Goal: Task Accomplishment & Management: Use online tool/utility

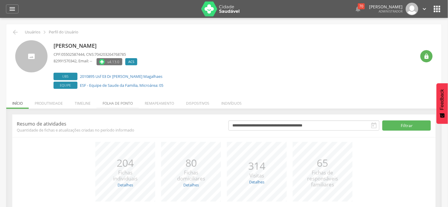
click at [107, 105] on li "Folha de ponto" at bounding box center [118, 102] width 42 height 14
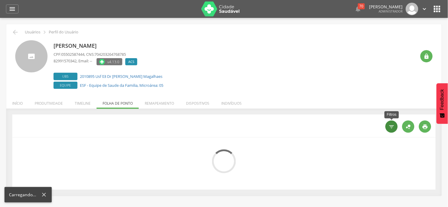
click at [390, 130] on icon "" at bounding box center [391, 127] width 6 height 6
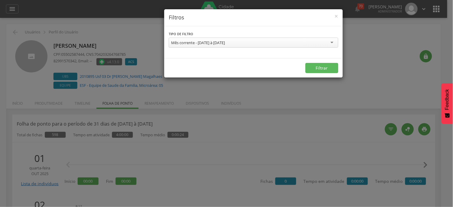
click at [258, 45] on div "Mês corrente - [DATE] à [DATE]" at bounding box center [254, 43] width 170 height 10
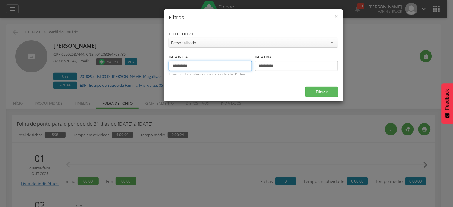
drag, startPoint x: 182, startPoint y: 67, endPoint x: 158, endPoint y: 67, distance: 23.9
click at [159, 67] on div "**********" at bounding box center [226, 103] width 453 height 207
type input "**********"
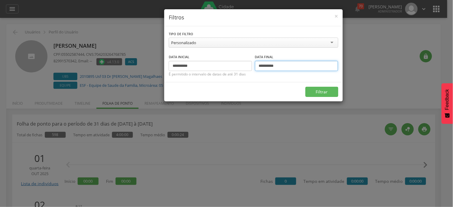
click at [257, 66] on input "**********" at bounding box center [296, 66] width 83 height 10
drag, startPoint x: 264, startPoint y: 66, endPoint x: 259, endPoint y: 67, distance: 4.6
click at [259, 67] on input "**********" at bounding box center [296, 66] width 83 height 10
type input "**********"
click at [306, 87] on button "Filtrar" at bounding box center [322, 92] width 33 height 10
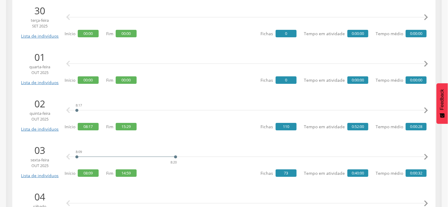
scroll to position [432, 0]
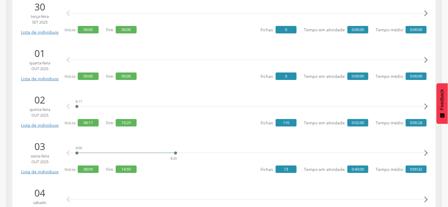
click at [425, 106] on icon "" at bounding box center [426, 107] width 12 height 12
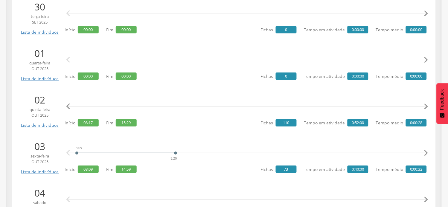
click at [425, 106] on icon "" at bounding box center [426, 107] width 12 height 12
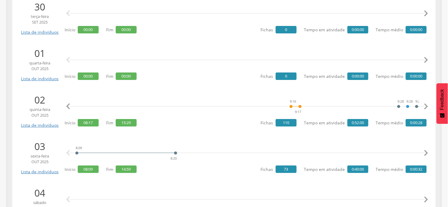
click at [425, 106] on icon "" at bounding box center [426, 107] width 12 height 12
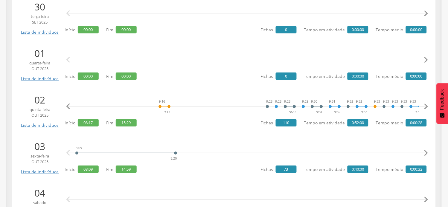
click at [425, 106] on icon "" at bounding box center [426, 107] width 12 height 12
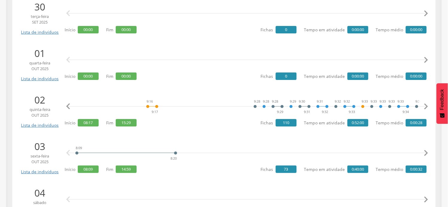
click at [425, 106] on icon "" at bounding box center [426, 107] width 12 height 12
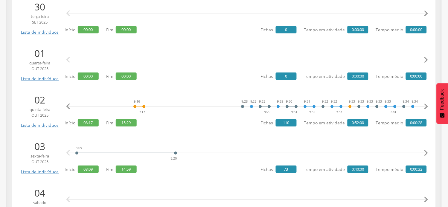
click at [425, 106] on icon "" at bounding box center [426, 107] width 12 height 12
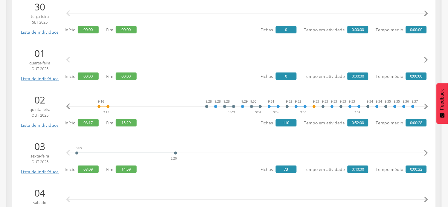
click at [425, 106] on icon "" at bounding box center [426, 107] width 12 height 12
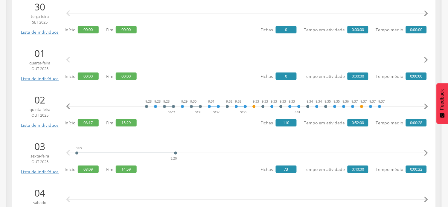
click at [425, 106] on icon "" at bounding box center [426, 107] width 12 height 12
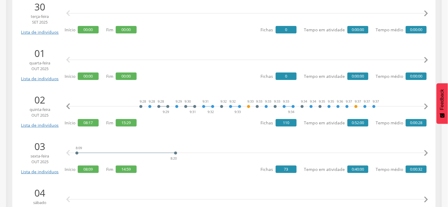
click at [426, 106] on icon "" at bounding box center [426, 107] width 12 height 12
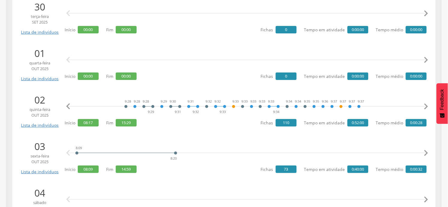
click at [426, 106] on icon "" at bounding box center [426, 107] width 12 height 12
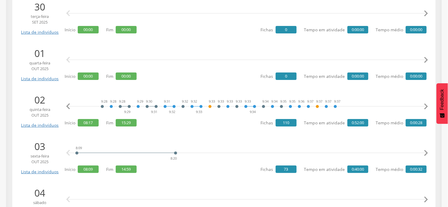
click at [426, 106] on icon "" at bounding box center [426, 107] width 12 height 12
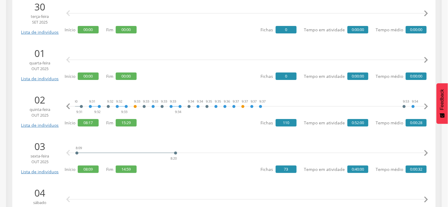
click at [426, 106] on icon "" at bounding box center [426, 107] width 12 height 12
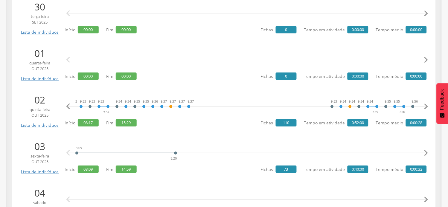
click at [426, 106] on icon "" at bounding box center [426, 107] width 12 height 12
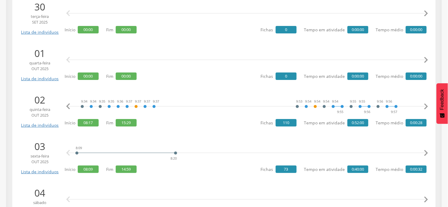
click at [426, 105] on icon "" at bounding box center [426, 107] width 12 height 12
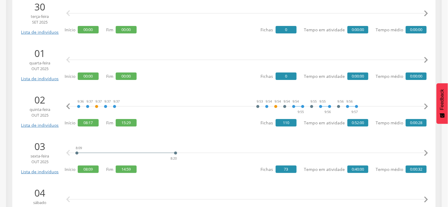
click at [426, 105] on icon "" at bounding box center [426, 107] width 12 height 12
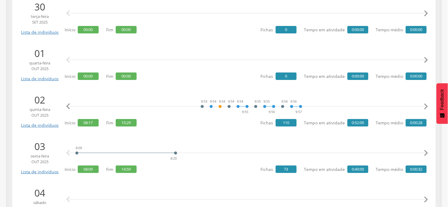
click at [426, 105] on icon "" at bounding box center [426, 107] width 12 height 12
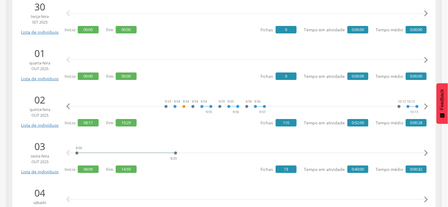
click at [426, 105] on icon "" at bounding box center [426, 107] width 12 height 12
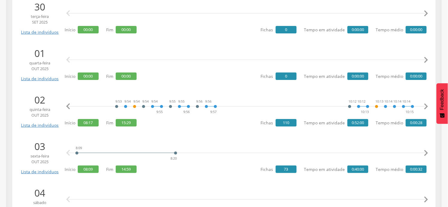
click at [426, 105] on icon "" at bounding box center [426, 107] width 12 height 12
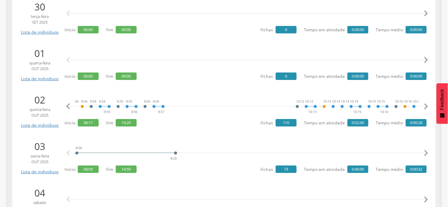
click at [426, 105] on icon "" at bounding box center [426, 107] width 12 height 12
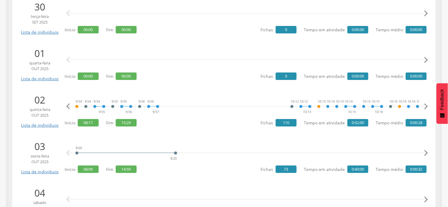
click at [426, 105] on icon "" at bounding box center [426, 107] width 12 height 12
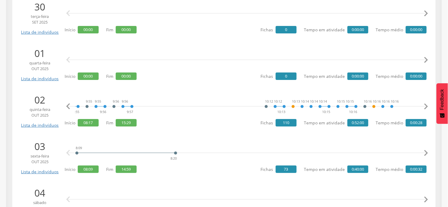
click at [426, 105] on icon "" at bounding box center [426, 107] width 12 height 12
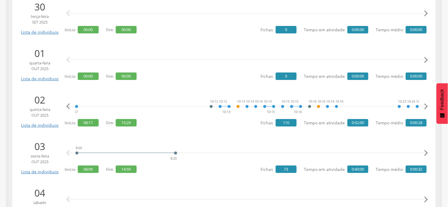
click at [426, 105] on icon "" at bounding box center [426, 107] width 12 height 12
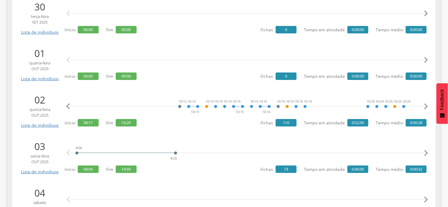
click at [426, 105] on icon "" at bounding box center [426, 107] width 12 height 12
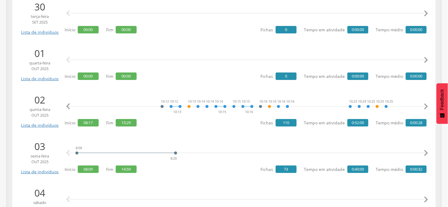
click at [426, 105] on icon "" at bounding box center [426, 107] width 12 height 12
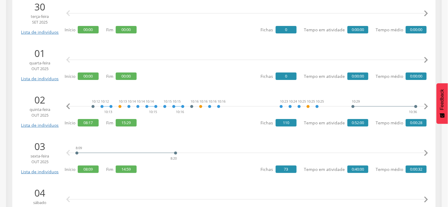
click at [426, 105] on icon "" at bounding box center [426, 107] width 12 height 12
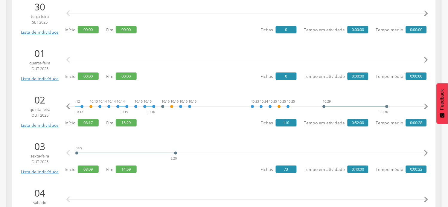
click at [426, 105] on icon "" at bounding box center [426, 107] width 12 height 12
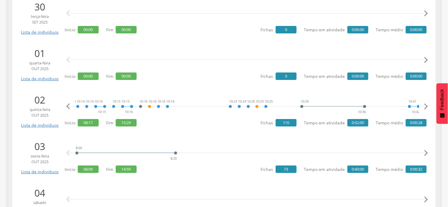
click at [426, 105] on icon "" at bounding box center [426, 107] width 12 height 12
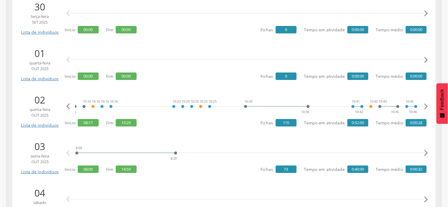
click at [426, 105] on icon "" at bounding box center [426, 107] width 12 height 12
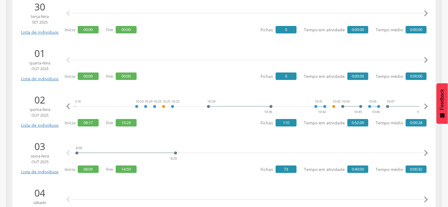
click at [426, 105] on icon "" at bounding box center [426, 107] width 12 height 12
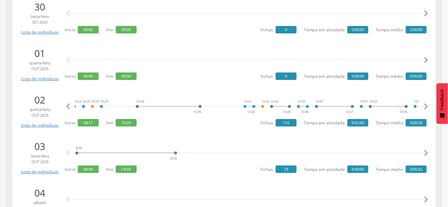
click at [426, 105] on icon "" at bounding box center [426, 107] width 12 height 12
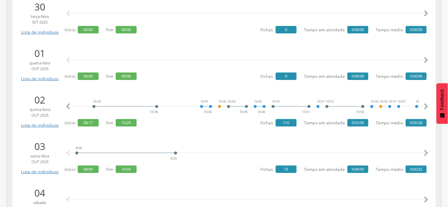
click at [426, 105] on icon "" at bounding box center [426, 107] width 12 height 12
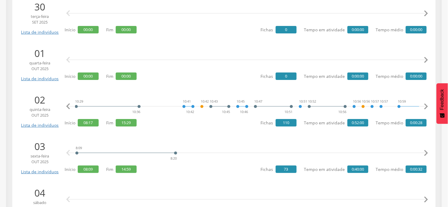
click at [426, 105] on icon "" at bounding box center [426, 107] width 12 height 12
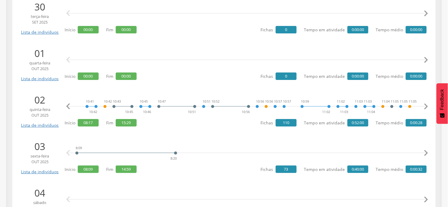
click at [426, 105] on icon "" at bounding box center [426, 107] width 12 height 12
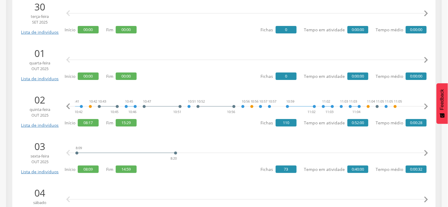
click at [426, 105] on icon "" at bounding box center [426, 107] width 12 height 12
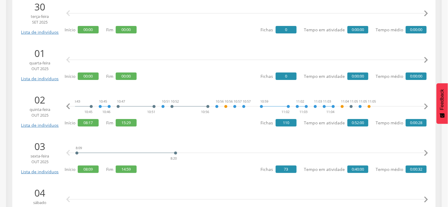
click at [426, 105] on icon "" at bounding box center [426, 107] width 12 height 12
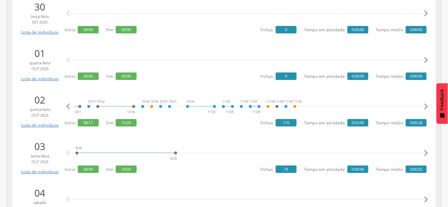
click at [426, 105] on icon "" at bounding box center [426, 107] width 12 height 12
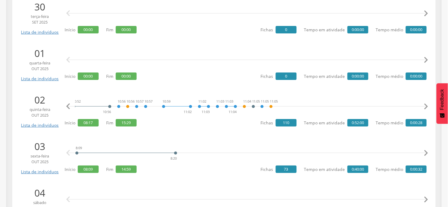
click at [426, 105] on icon "" at bounding box center [426, 107] width 12 height 12
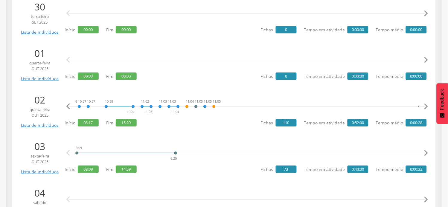
click at [426, 105] on icon "" at bounding box center [426, 107] width 12 height 12
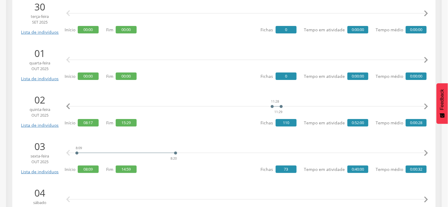
click at [426, 105] on icon "" at bounding box center [426, 107] width 12 height 12
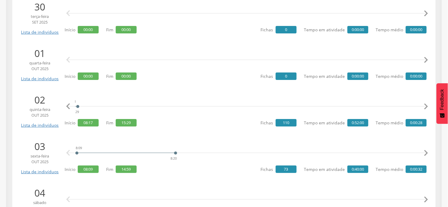
click at [426, 105] on icon "" at bounding box center [426, 107] width 12 height 12
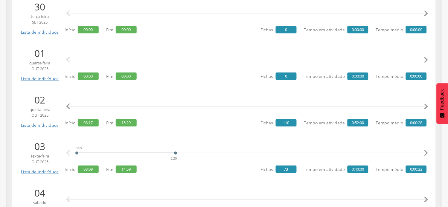
click at [426, 105] on icon "" at bounding box center [426, 107] width 12 height 12
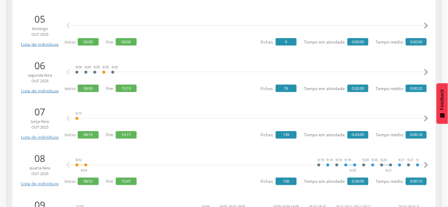
scroll to position [664, 0]
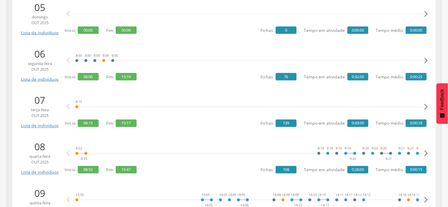
click at [423, 106] on icon "" at bounding box center [426, 107] width 12 height 12
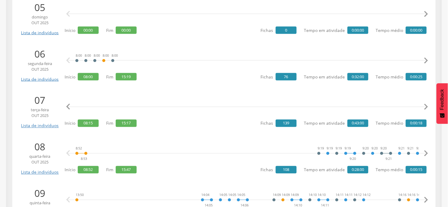
click at [423, 106] on icon "" at bounding box center [426, 107] width 12 height 12
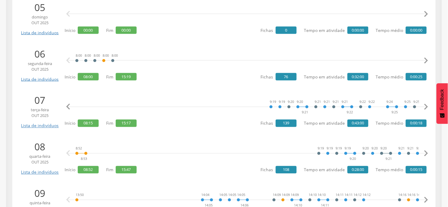
click at [423, 106] on icon "" at bounding box center [426, 107] width 12 height 12
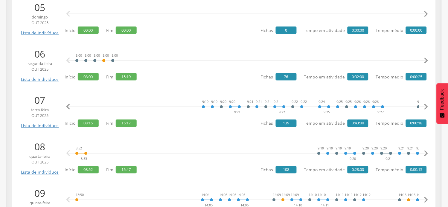
click at [423, 106] on icon "" at bounding box center [426, 107] width 12 height 12
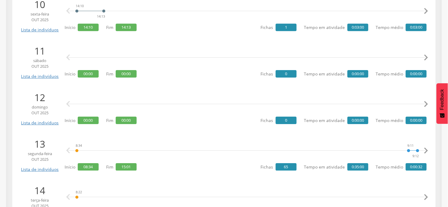
scroll to position [930, 0]
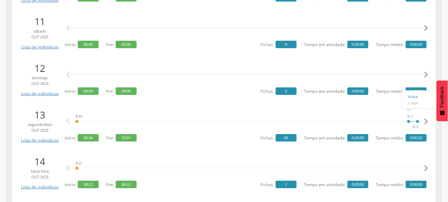
click at [423, 120] on icon "" at bounding box center [426, 121] width 12 height 12
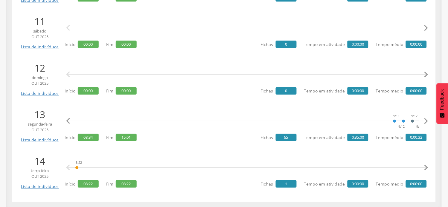
click at [423, 120] on icon "" at bounding box center [426, 121] width 12 height 12
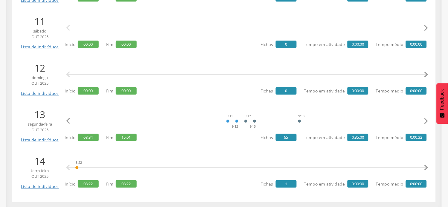
click at [423, 120] on icon "" at bounding box center [426, 121] width 12 height 12
